Goal: Navigation & Orientation: Find specific page/section

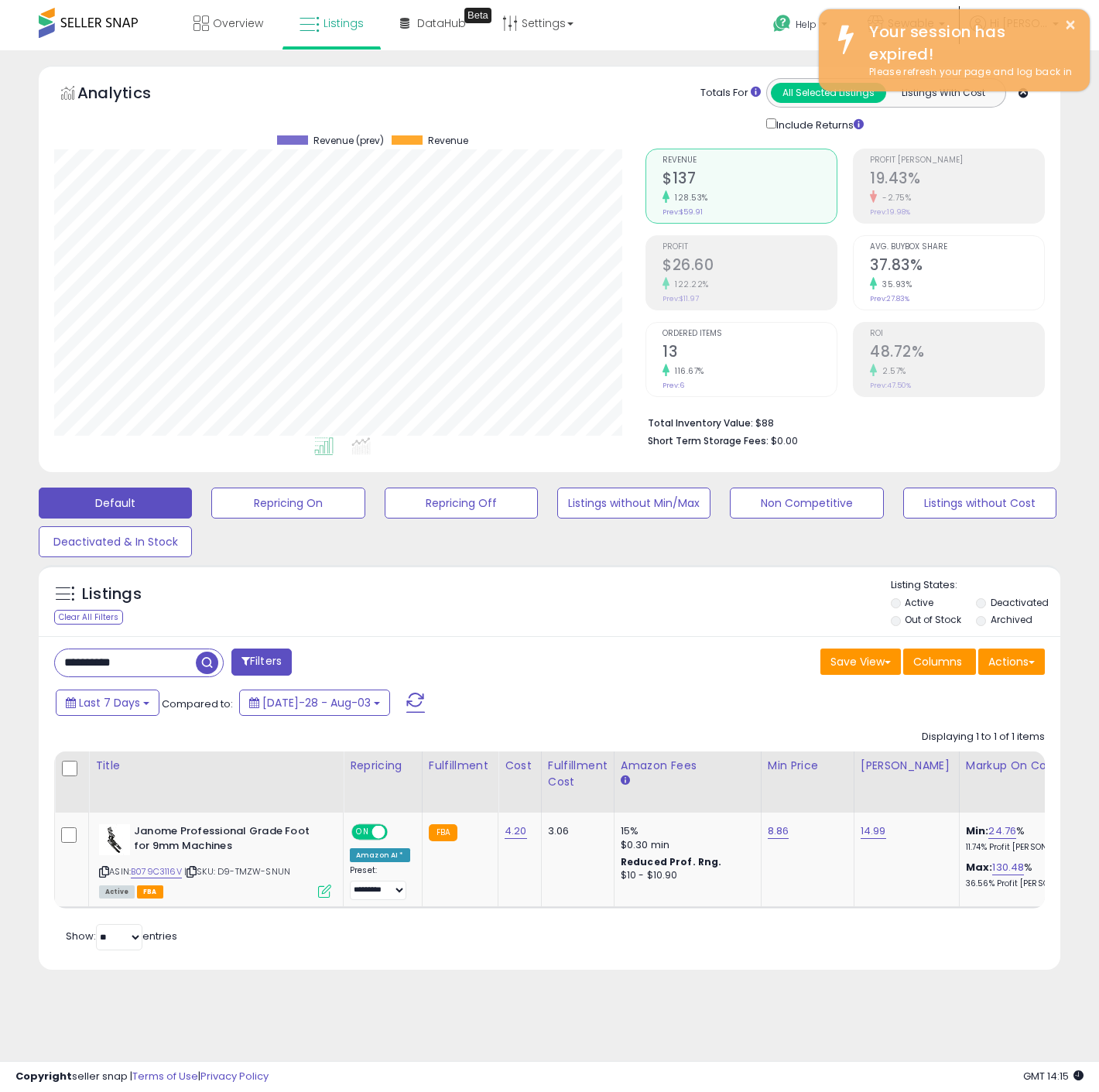
scroll to position [318, 591]
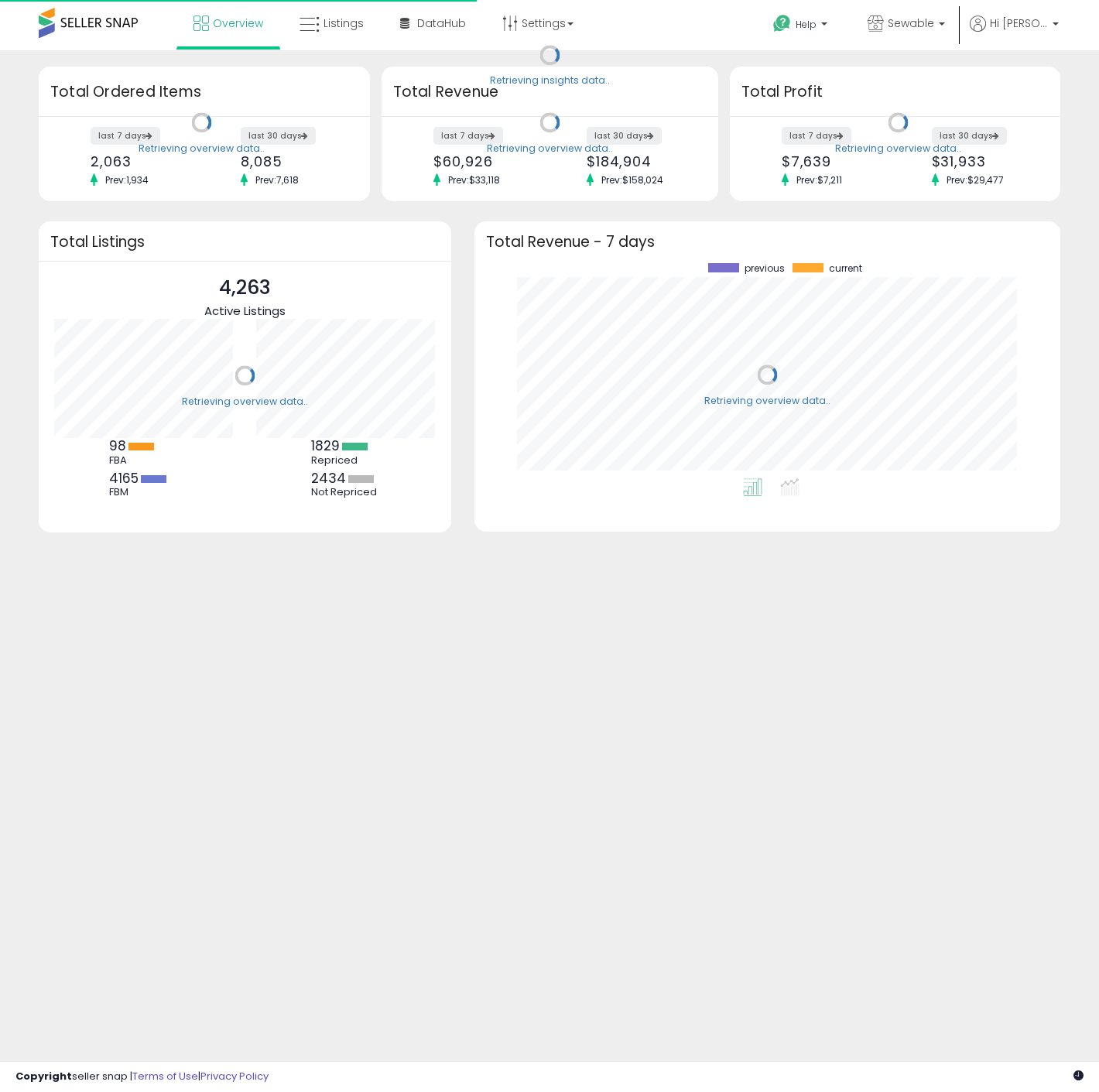
scroll to position [214, 555]
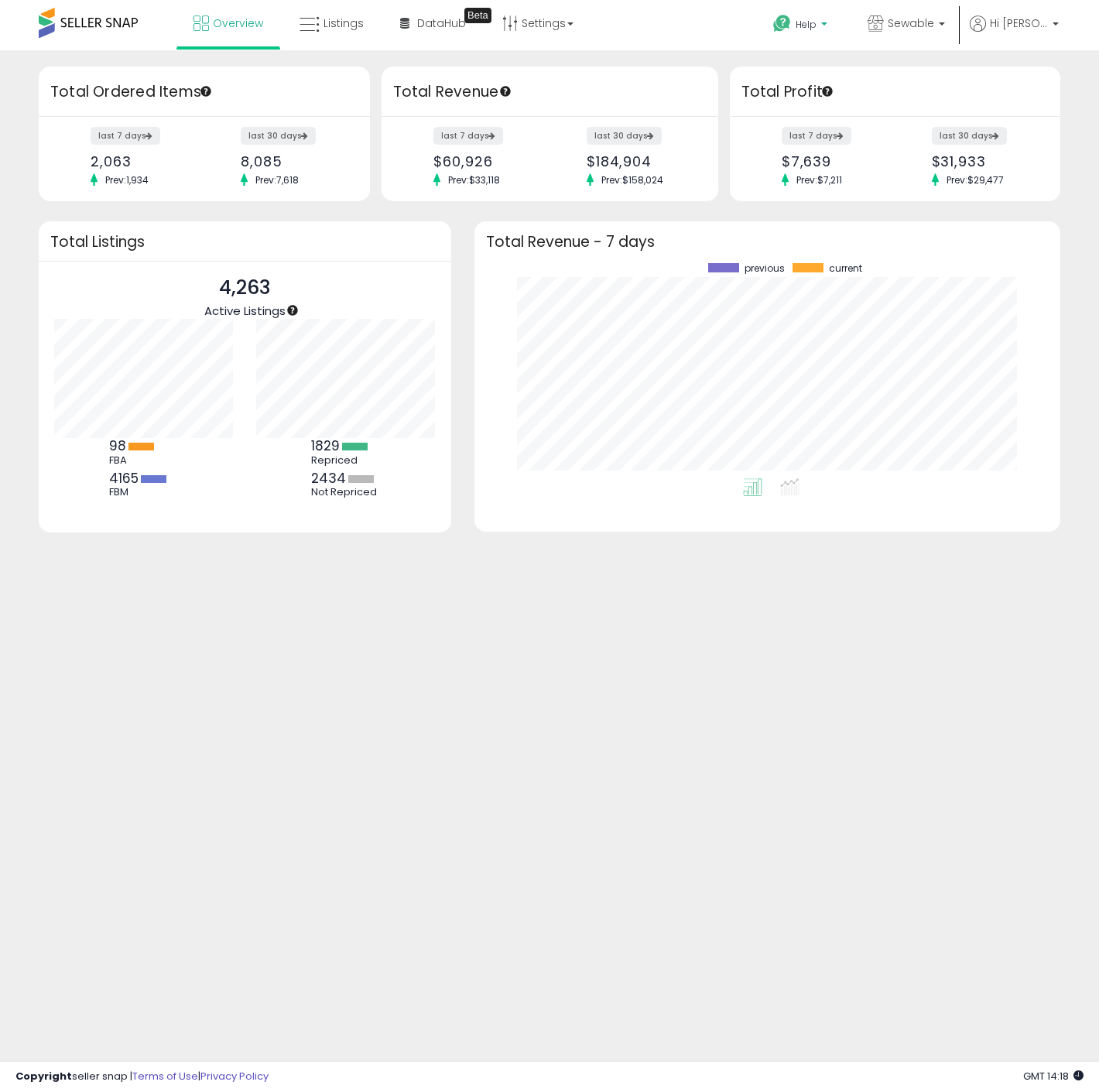
click at [830, 26] on p "Help" at bounding box center [801, 27] width 59 height 17
click at [903, 32] on p "Sewable" at bounding box center [906, 25] width 77 height 20
click at [1022, 32] on p "Hi [PERSON_NAME]" at bounding box center [1014, 25] width 89 height 20
click at [95, 16] on span at bounding box center [88, 23] width 99 height 30
click at [349, 20] on span "Listings" at bounding box center [343, 24] width 40 height 16
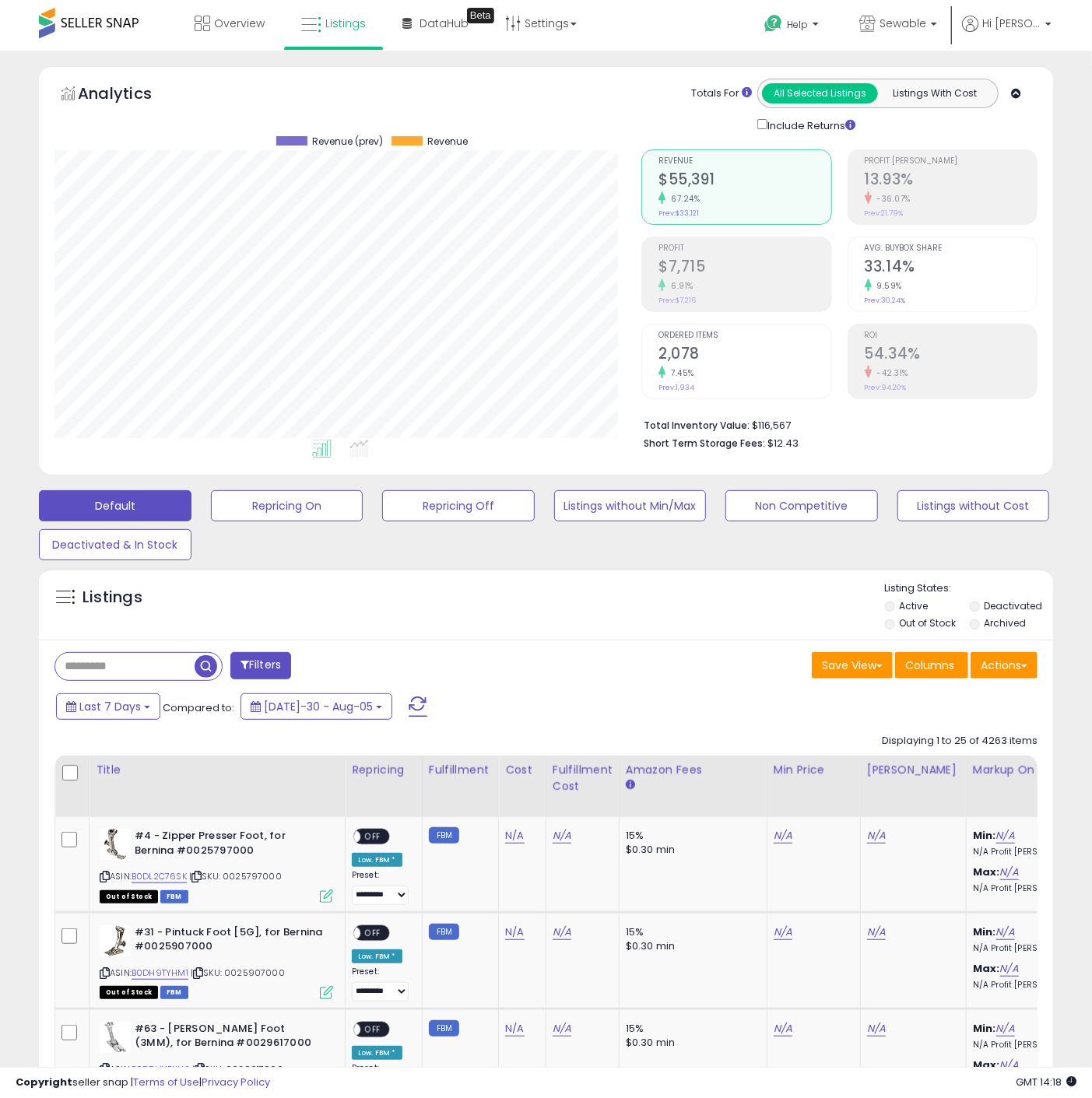
scroll to position [319, 587]
